Goal: Task Accomplishment & Management: Manage account settings

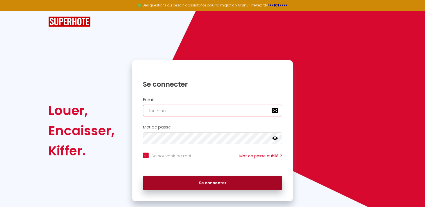
type input "[EMAIL_ADDRESS][DOMAIN_NAME]"
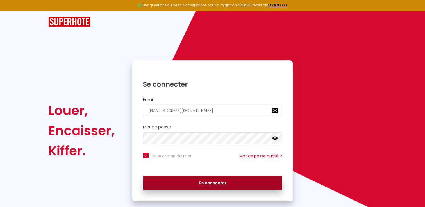
click at [189, 185] on button "Se connecter" at bounding box center [212, 183] width 139 height 14
checkbox input "true"
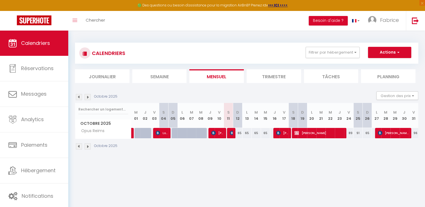
click at [227, 132] on div at bounding box center [231, 133] width 9 height 11
click at [232, 131] on img at bounding box center [232, 133] width 4 height 4
select select "OK"
select select "1"
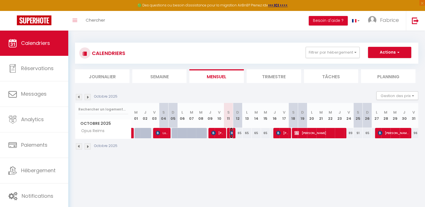
select select "0"
select select "1"
select select
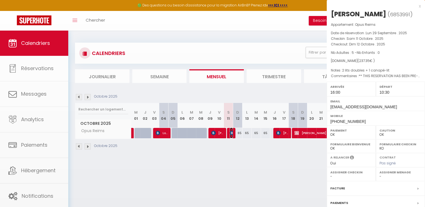
select select "36124"
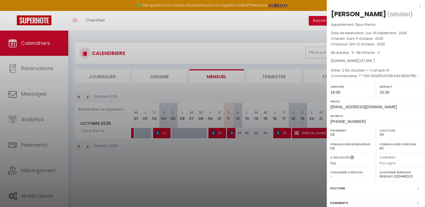
click at [232, 131] on div at bounding box center [212, 103] width 425 height 207
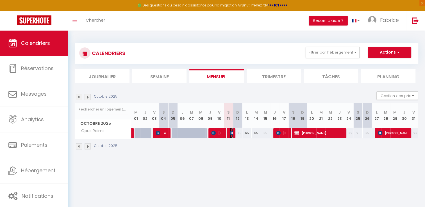
click at [232, 131] on img at bounding box center [232, 133] width 4 height 4
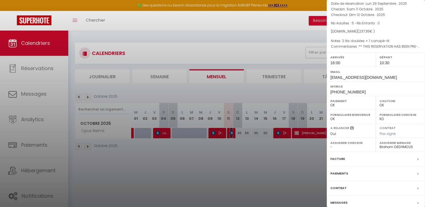
scroll to position [53, 0]
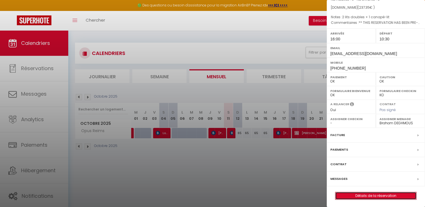
click at [378, 196] on link "Détails de la réservation" at bounding box center [376, 195] width 81 height 7
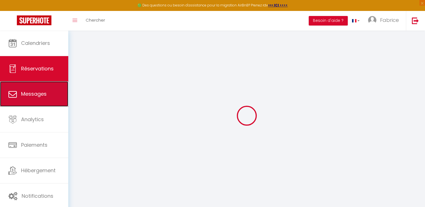
click at [37, 88] on link "Messages" at bounding box center [34, 93] width 68 height 25
select select "message"
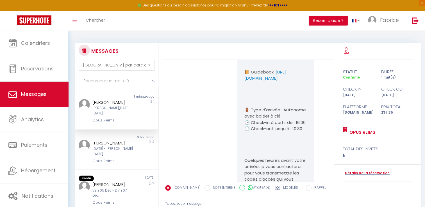
scroll to position [1800, 0]
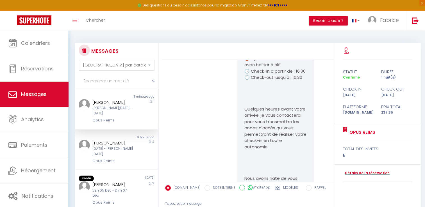
click at [278, 30] on link "[URL][DOMAIN_NAME]" at bounding box center [265, 24] width 42 height 12
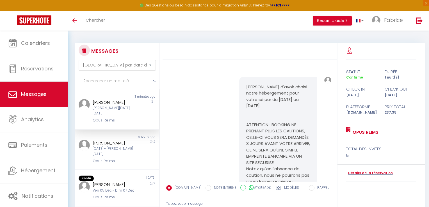
select select "message"
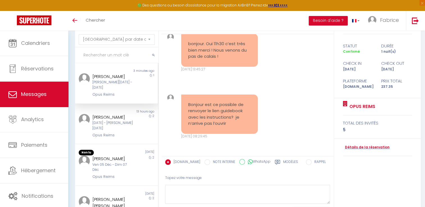
scroll to position [56, 0]
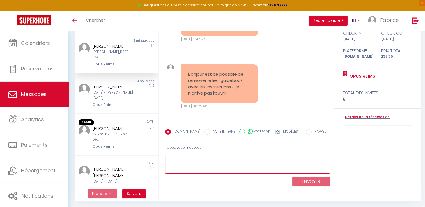
click at [196, 162] on textarea at bounding box center [247, 164] width 165 height 19
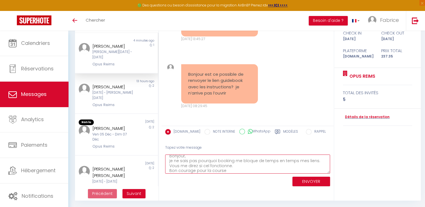
scroll to position [8, 0]
click at [201, 156] on textarea "Bonjour, je ne sais pas pourquoi booking me bloque de temps en temps mes liens.…" at bounding box center [247, 164] width 165 height 19
click at [173, 170] on textarea "Bonjour, je ne sais pas pourquoi booking me bloque de temps en temps mes liens.…" at bounding box center [247, 164] width 165 height 19
paste textarea "[URL][DOMAIN_NAME]"
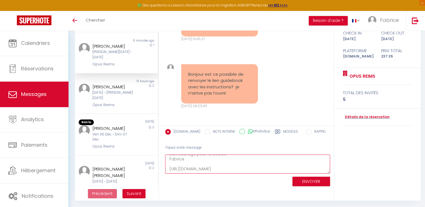
type textarea "Bonjour, je ne sais pas pourquoi booking me bloque de temps en temps mes liens.…"
click at [304, 179] on button "ENVOYER" at bounding box center [312, 182] width 38 height 10
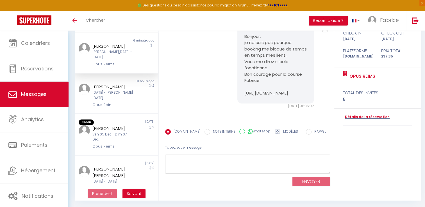
scroll to position [3121, 0]
click at [124, 132] on div "Ven 05 Déc - Dim 07 Déc" at bounding box center [112, 137] width 41 height 11
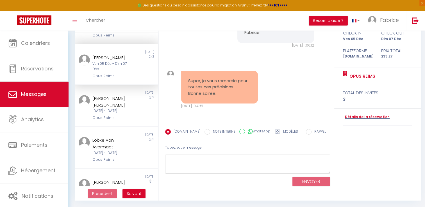
scroll to position [70, 0]
click at [118, 102] on div "[PERSON_NAME] [PERSON_NAME]" at bounding box center [112, 101] width 41 height 13
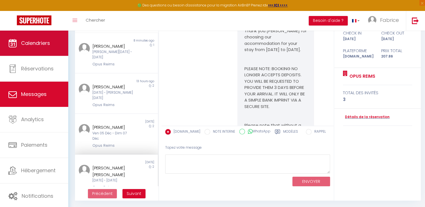
click at [35, 45] on span "Calendriers" at bounding box center [35, 43] width 29 height 7
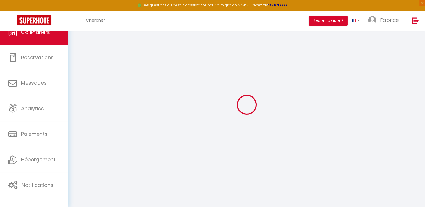
select select
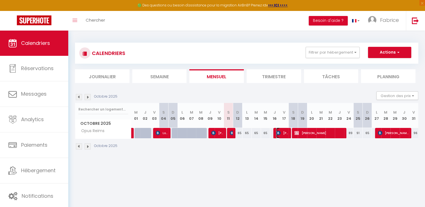
click at [284, 137] on span "[PERSON_NAME] [PERSON_NAME]" at bounding box center [282, 133] width 12 height 11
select select "OK"
select select "KO"
select select "1"
select select "0"
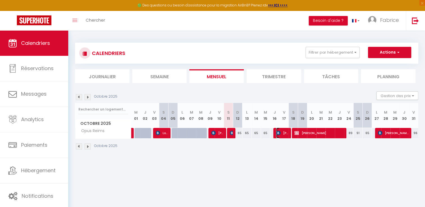
select select "1"
select select
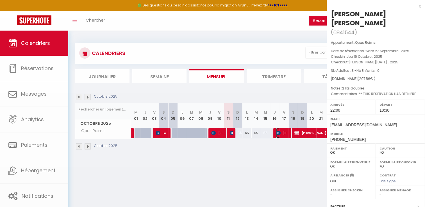
select select "36124"
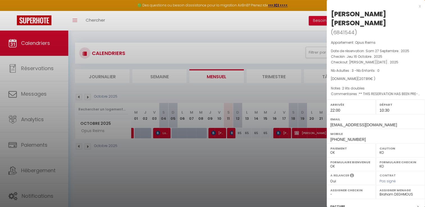
drag, startPoint x: 420, startPoint y: 88, endPoint x: 418, endPoint y: 98, distance: 9.7
click at [418, 98] on div "[PERSON_NAME] [PERSON_NAME] ( 6841544 ) Appartement : Opus Reims Date de réserv…" at bounding box center [376, 141] width 98 height 262
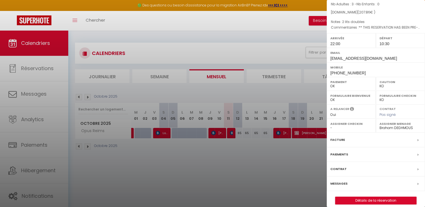
scroll to position [71, 0]
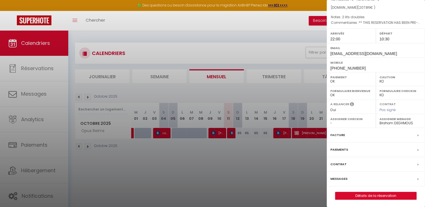
click at [310, 132] on div at bounding box center [212, 103] width 425 height 207
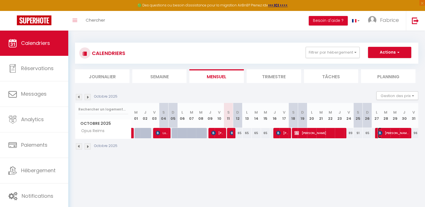
click at [383, 133] on span "[PERSON_NAME]" at bounding box center [393, 133] width 31 height 11
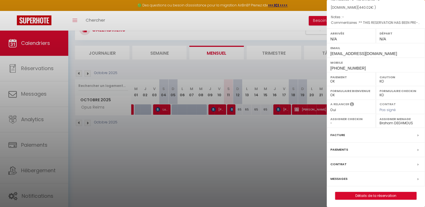
scroll to position [30, 0]
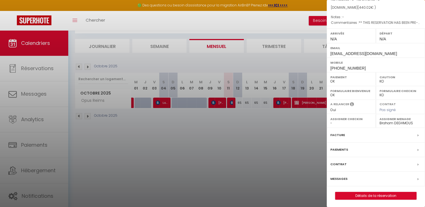
click at [261, 162] on div at bounding box center [212, 103] width 425 height 207
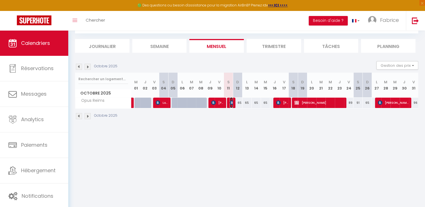
click at [230, 104] on img at bounding box center [232, 103] width 4 height 4
select select "OK"
select select "1"
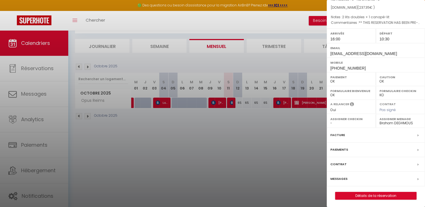
click at [418, 99] on div "Formulaire Checkin OK KO" at bounding box center [400, 93] width 49 height 14
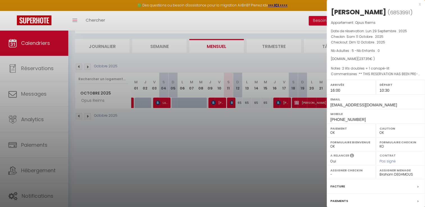
scroll to position [0, 0]
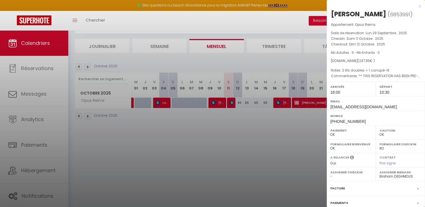
click at [288, 100] on div at bounding box center [212, 103] width 425 height 207
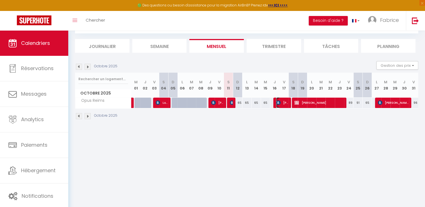
click at [288, 100] on span "[PERSON_NAME] [PERSON_NAME]" at bounding box center [282, 103] width 12 height 11
select select "KO"
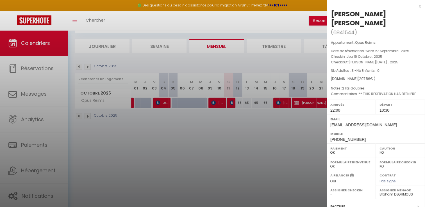
click at [318, 106] on div at bounding box center [212, 103] width 425 height 207
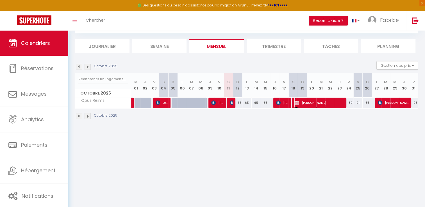
click at [323, 103] on span "[PERSON_NAME]" at bounding box center [318, 103] width 49 height 11
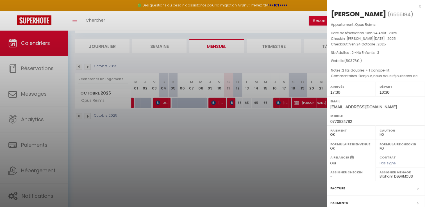
click at [314, 137] on div at bounding box center [212, 103] width 425 height 207
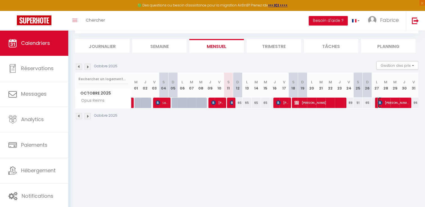
click at [386, 104] on span "[PERSON_NAME]" at bounding box center [393, 103] width 31 height 11
